Goal: Find specific page/section: Find specific page/section

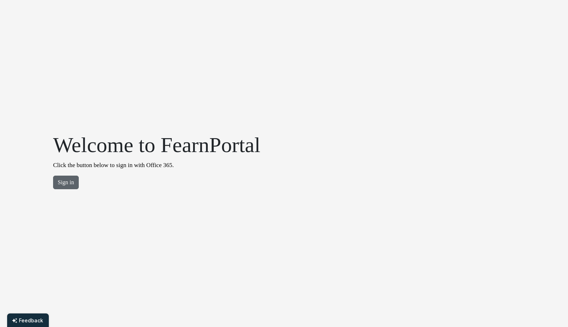
click at [71, 179] on button "Sign in" at bounding box center [66, 182] width 26 height 14
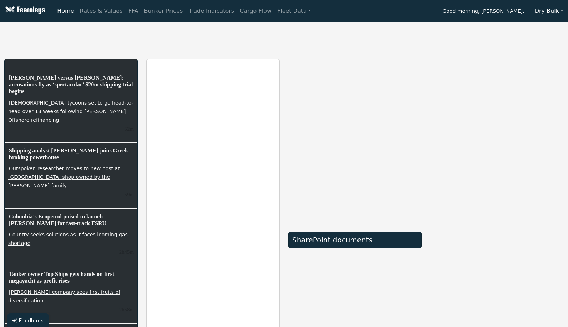
click at [557, 12] on button "Dry Bulk" at bounding box center [549, 11] width 38 height 14
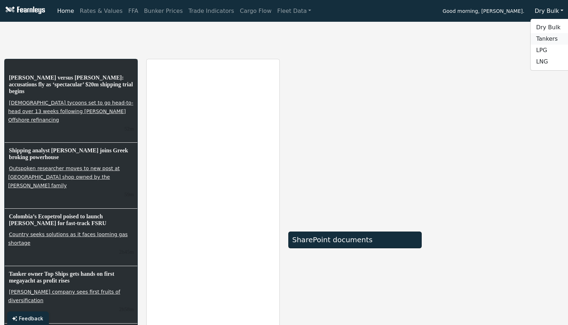
click at [544, 39] on link "Tankers" at bounding box center [558, 38] width 56 height 11
